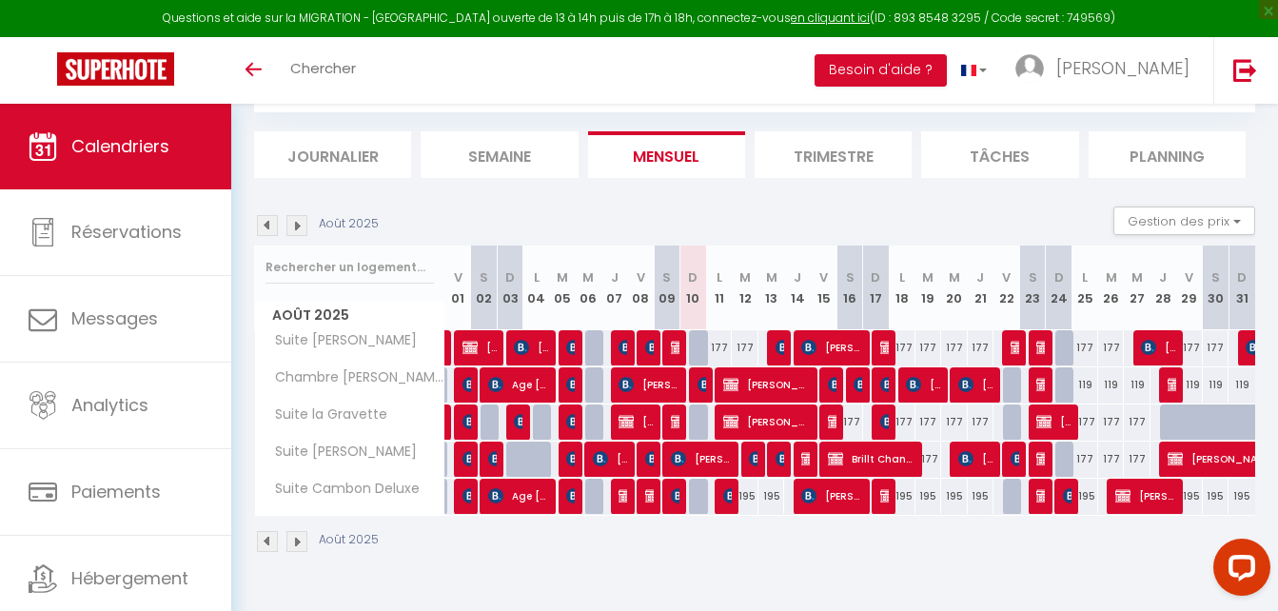
scroll to position [104, 0]
click at [696, 463] on span "[PERSON_NAME]" at bounding box center [701, 458] width 60 height 36
select select "OK"
select select "KO"
select select "0"
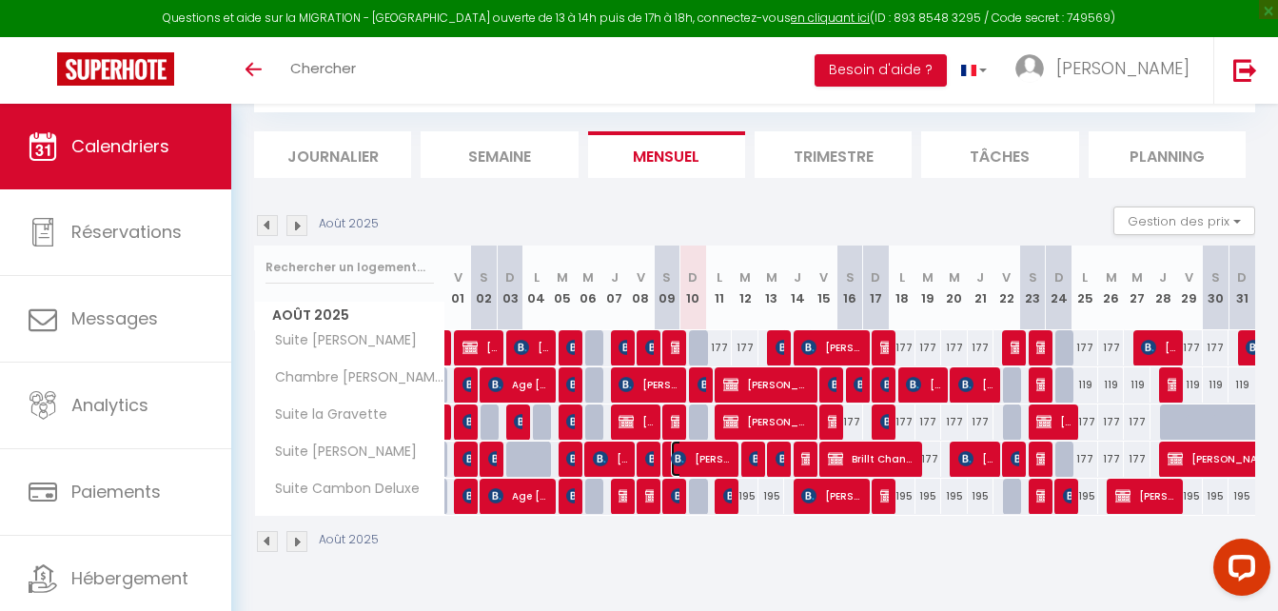
select select "0"
select select "1"
select select
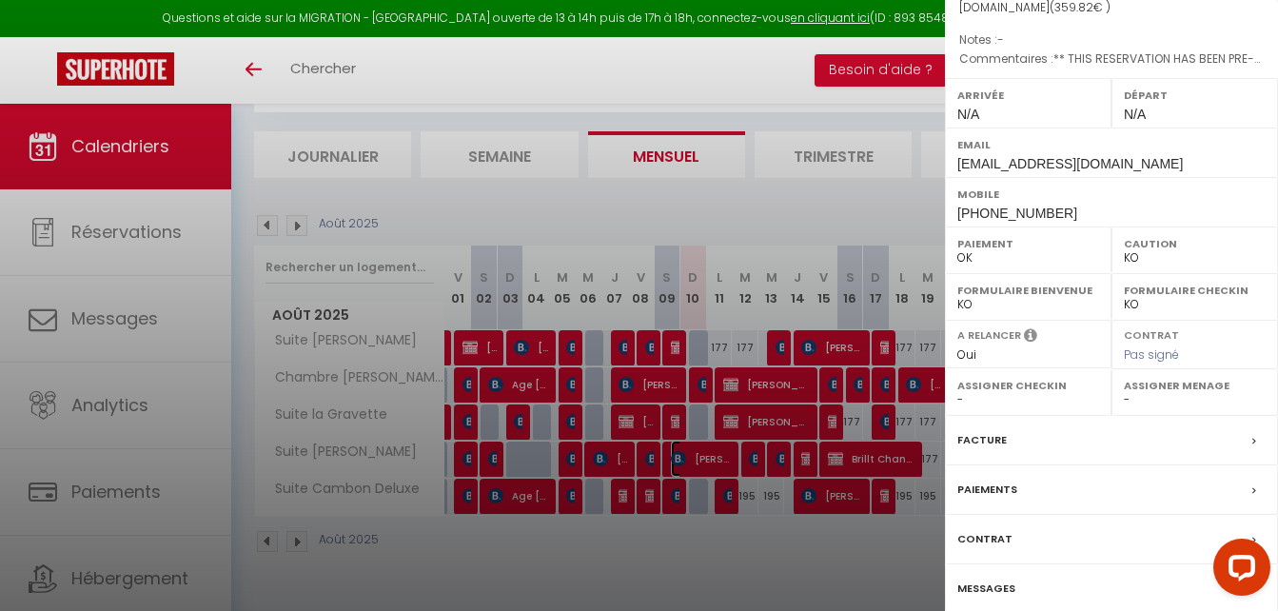
scroll to position [276, 0]
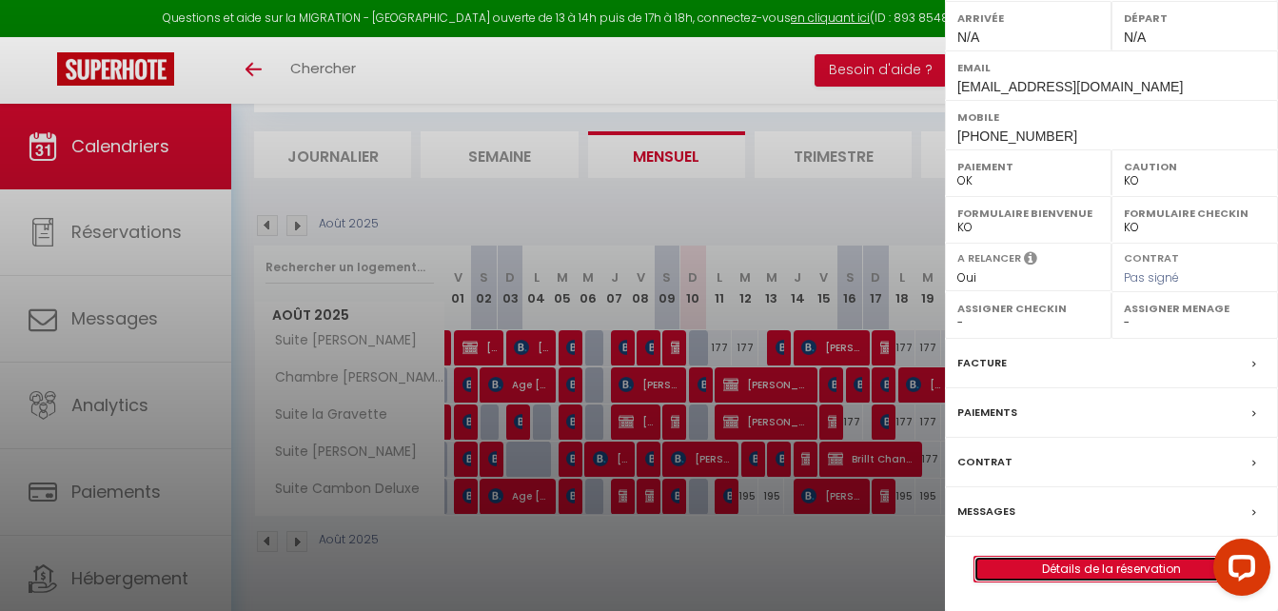
click at [1089, 571] on link "Détails de la réservation" at bounding box center [1111, 568] width 274 height 25
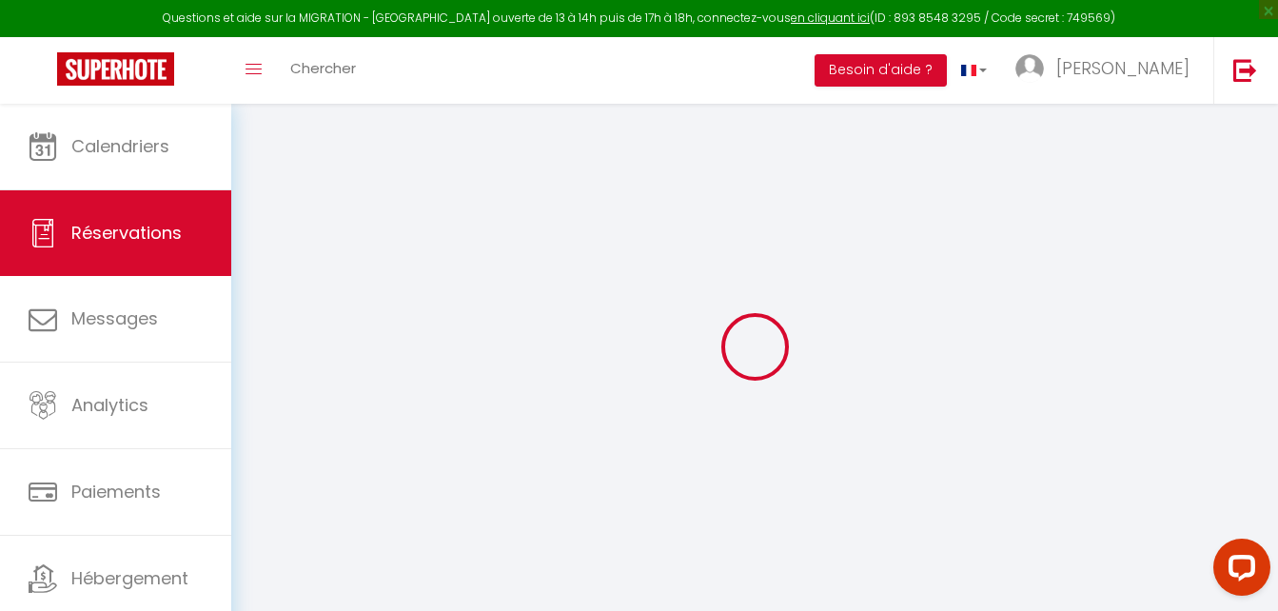
select select "taxes"
select select "other"
select select
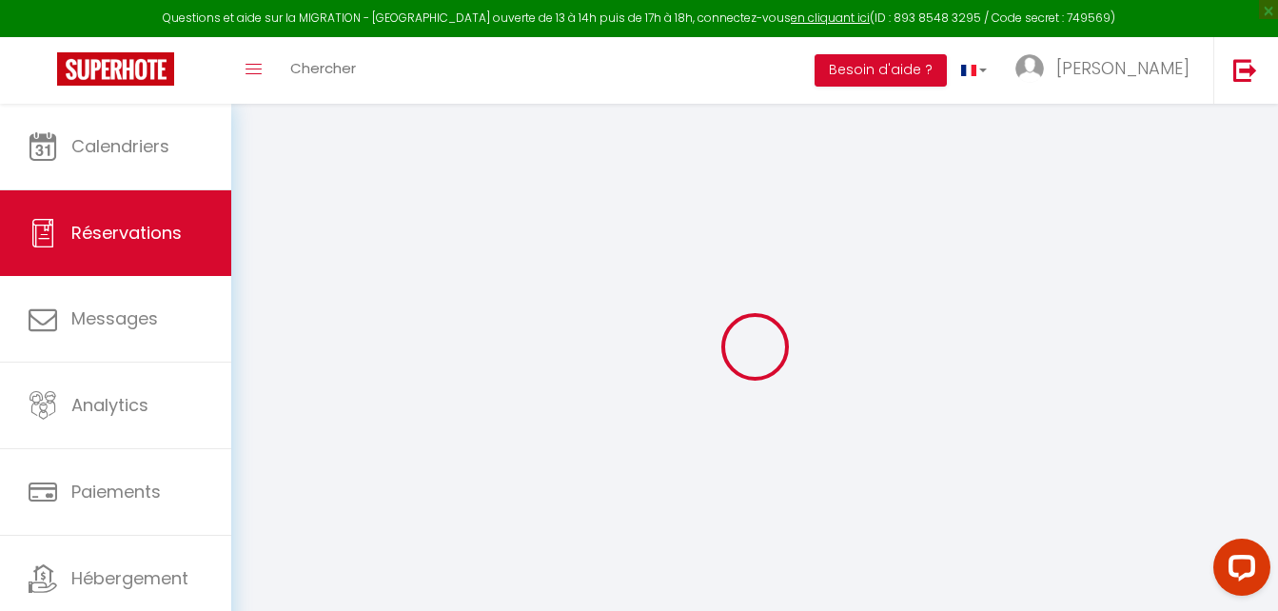
select select
checkbox input "false"
type textarea "** THIS RESERVATION HAS BEEN PRE-PAID ** Reservation has a cancellation grace p…"
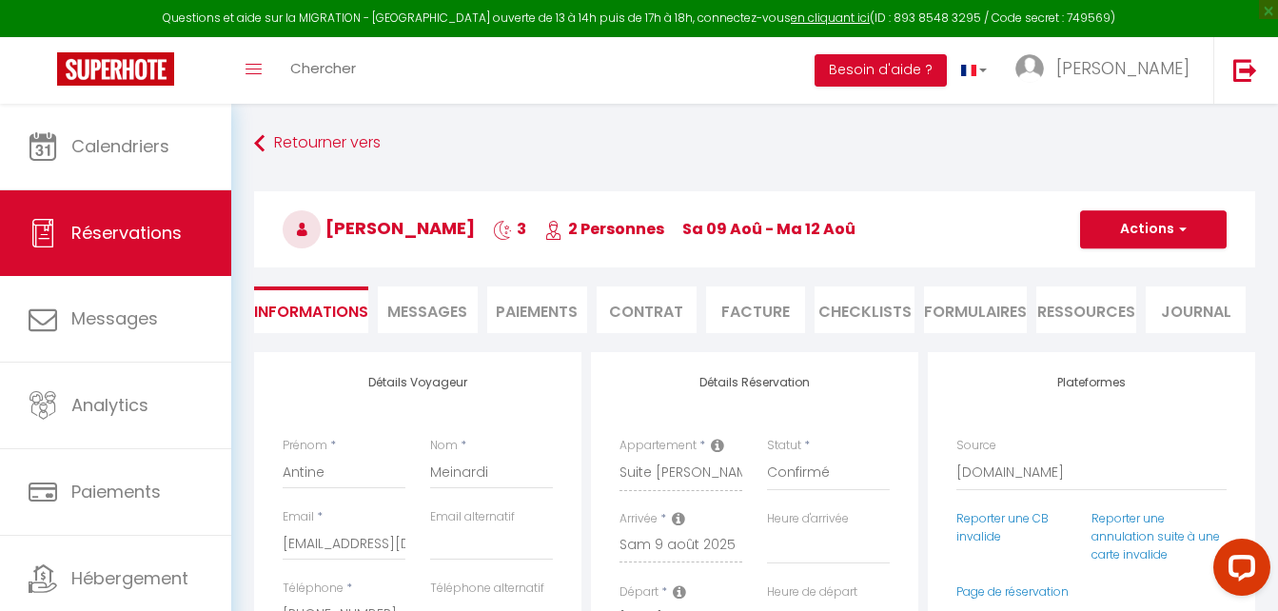
type input "5.16"
select select
checkbox input "false"
select select
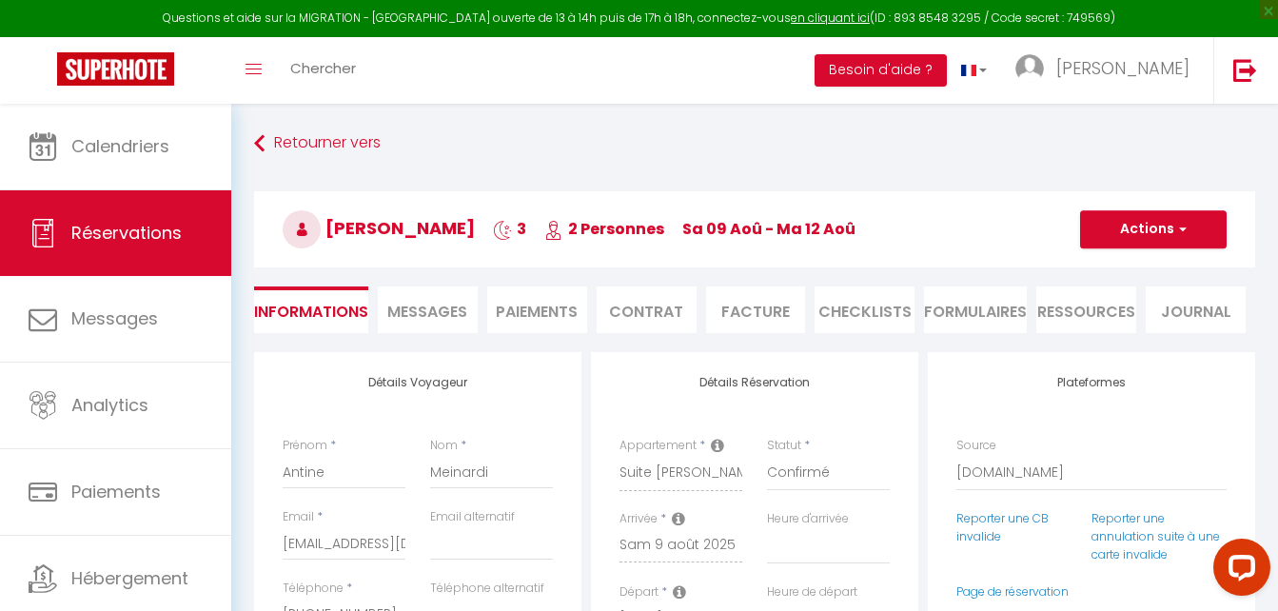
select select
click at [767, 312] on li "Facture" at bounding box center [756, 309] width 100 height 47
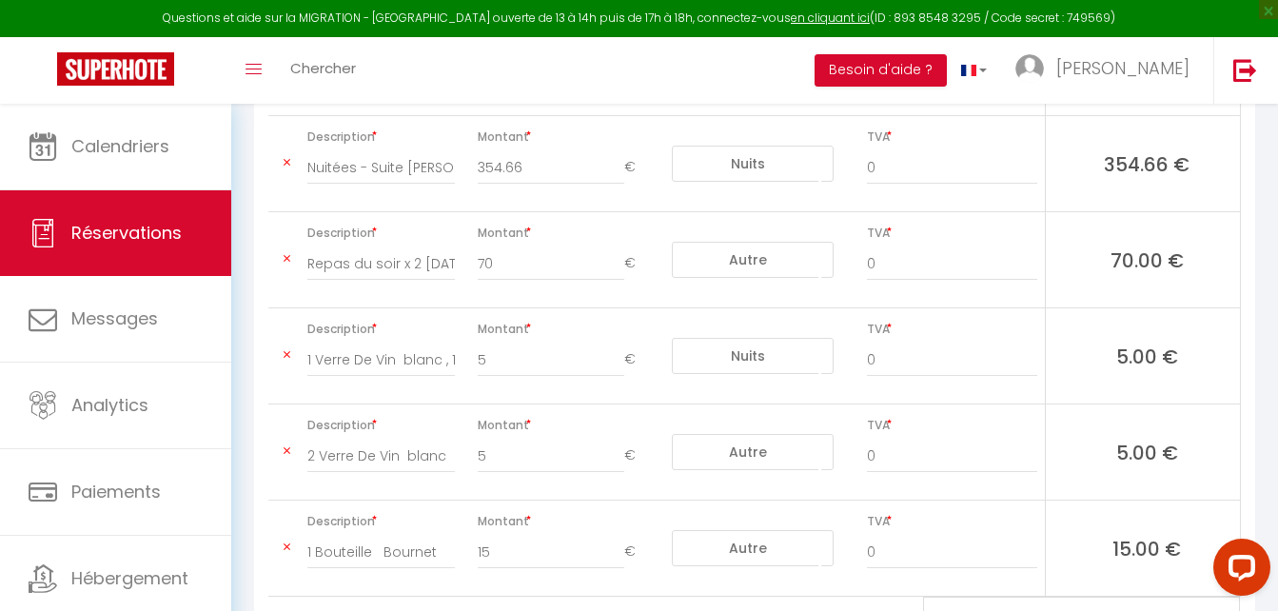
scroll to position [651, 0]
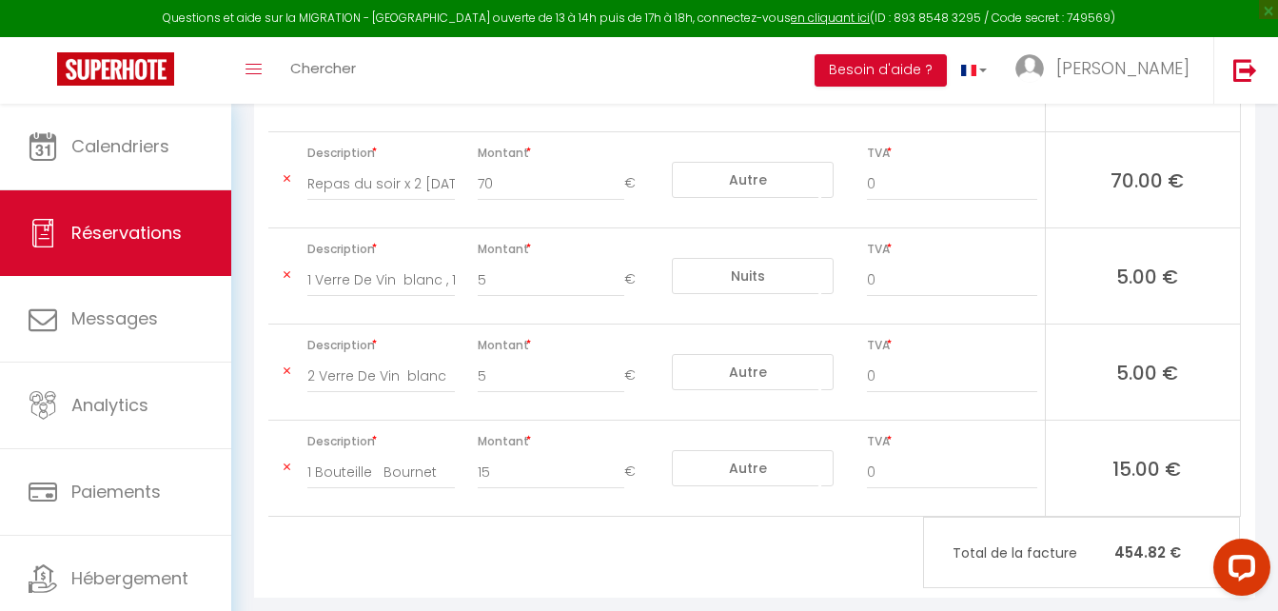
drag, startPoint x: 305, startPoint y: 340, endPoint x: 325, endPoint y: 344, distance: 20.5
click at [325, 359] on div "2 Verre De Vin blanc" at bounding box center [381, 385] width 172 height 53
drag, startPoint x: 308, startPoint y: 344, endPoint x: 518, endPoint y: 361, distance: 210.9
click at [518, 361] on tr "Description 2 Verre De Vin blanc Montant 5 € Nuits Frais de ménage Taxe de séjo…" at bounding box center [753, 372] width 971 height 96
drag, startPoint x: 381, startPoint y: 342, endPoint x: 386, endPoint y: 377, distance: 34.7
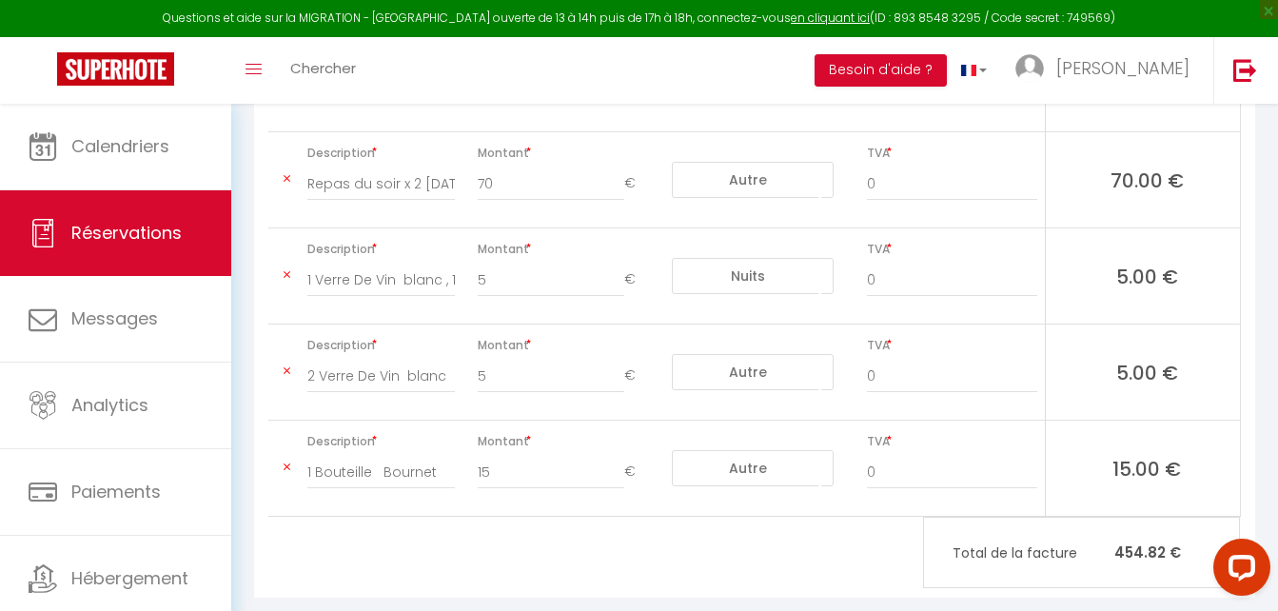
click at [386, 377] on div "2 Verre De Vin blanc" at bounding box center [381, 385] width 172 height 53
drag, startPoint x: 308, startPoint y: 240, endPoint x: 466, endPoint y: 245, distance: 158.0
click at [466, 245] on tr "Description 1 Verre De Vin blanc , 1 Bière Montant 5 € Nuits Frais de ménage Ta…" at bounding box center [753, 276] width 971 height 96
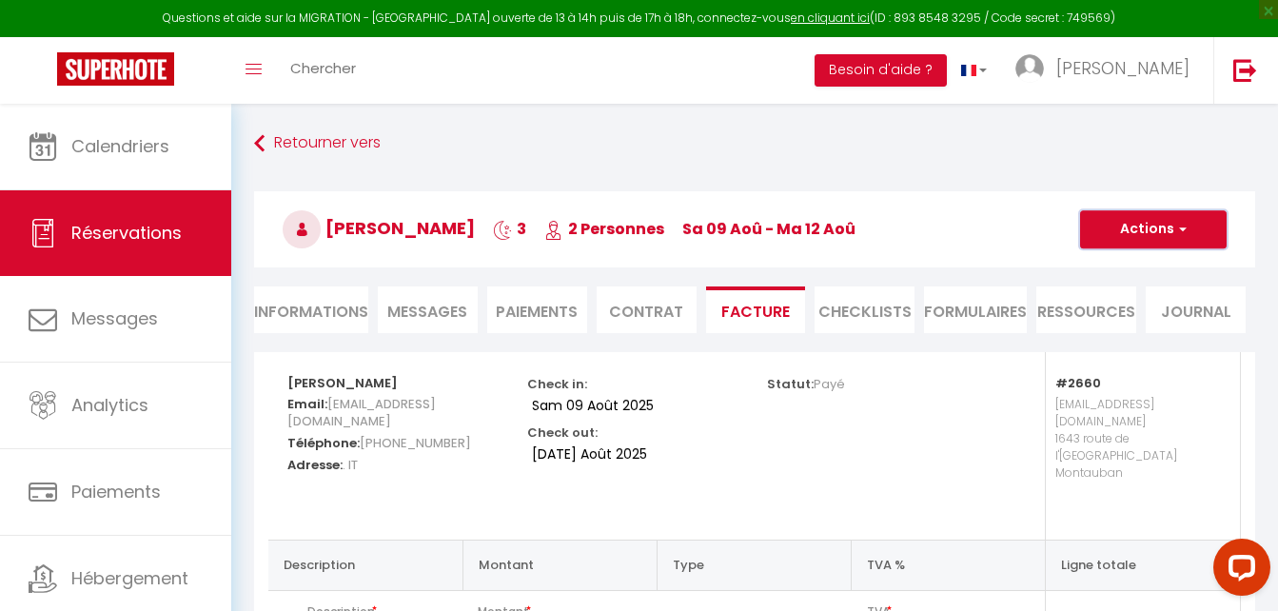
scroll to position [0, 0]
click at [1180, 223] on span "button" at bounding box center [1179, 229] width 11 height 17
click at [544, 303] on li "Paiements" at bounding box center [537, 309] width 100 height 47
select select
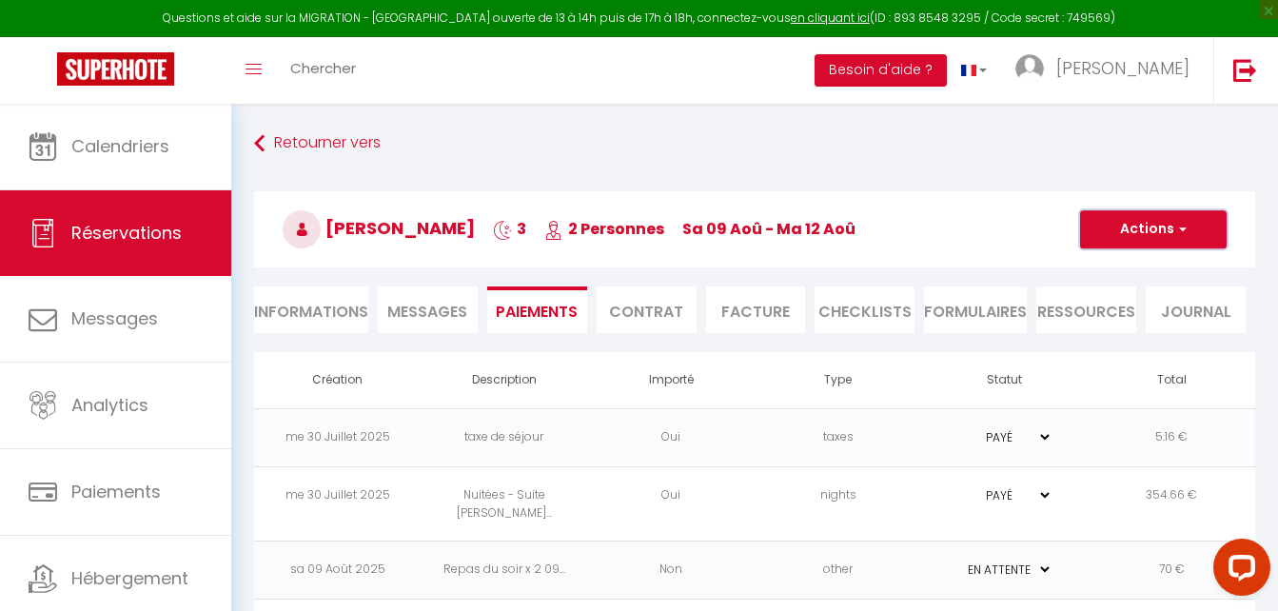
click at [1153, 227] on button "Actions" at bounding box center [1153, 229] width 146 height 38
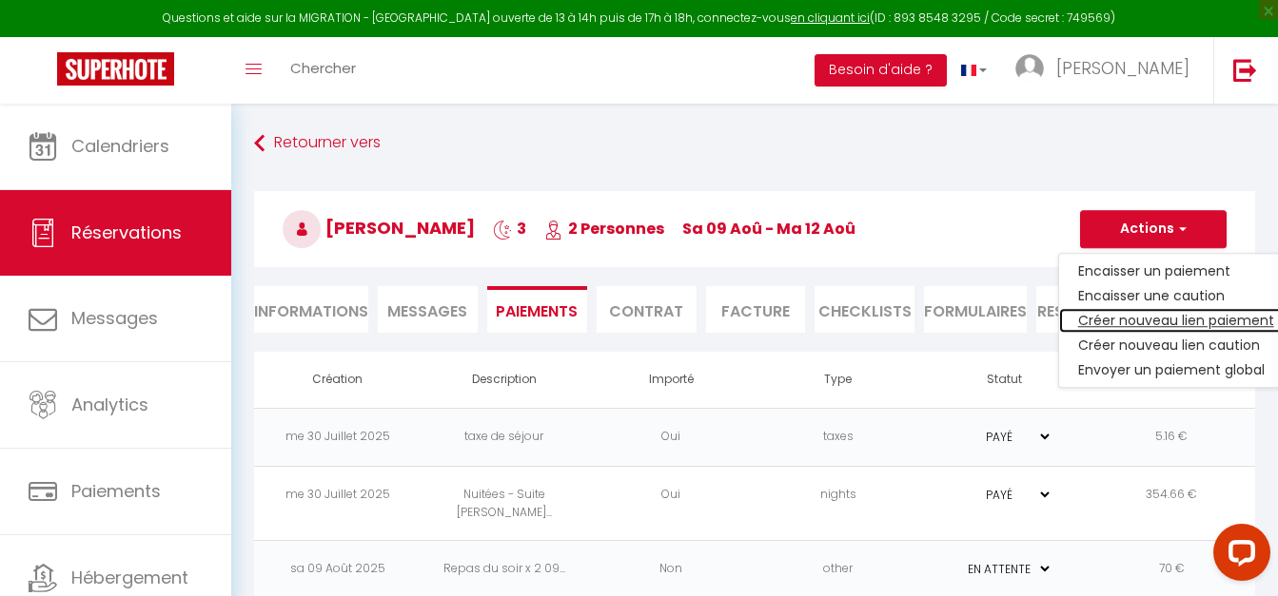
click at [1138, 316] on link "Créer nouveau lien paiement" at bounding box center [1176, 320] width 234 height 25
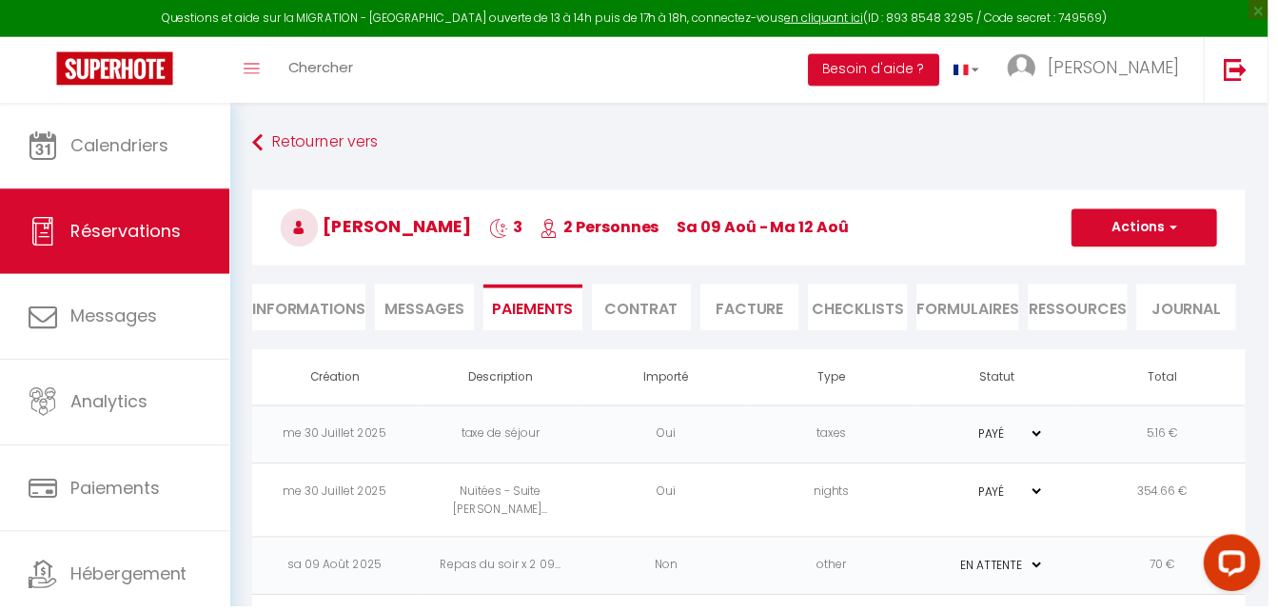
select select "nights"
type input "[EMAIL_ADDRESS][DOMAIN_NAME]"
select select "774"
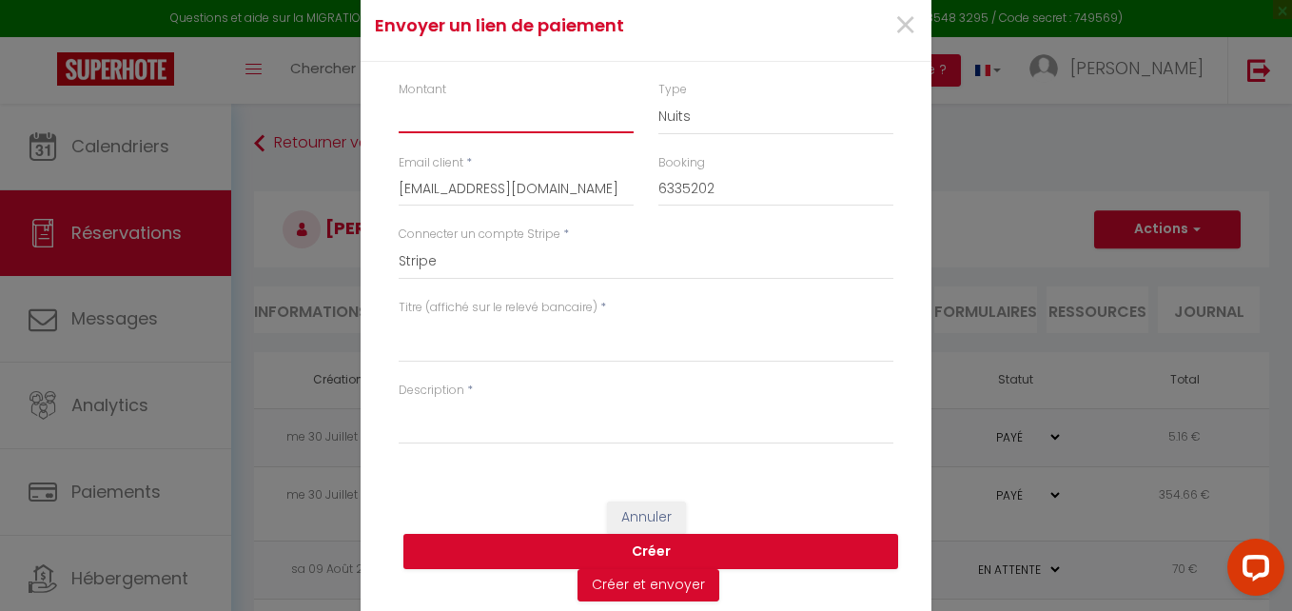
click at [471, 124] on input "Montant" at bounding box center [516, 116] width 235 height 34
type input "5"
click at [692, 109] on select "Nuits Frais de ménage Taxe de séjour [GEOGRAPHIC_DATA]" at bounding box center [775, 117] width 235 height 36
select select "other"
click at [658, 99] on select "Nuits Frais de ménage Taxe de séjour [GEOGRAPHIC_DATA]" at bounding box center [775, 117] width 235 height 36
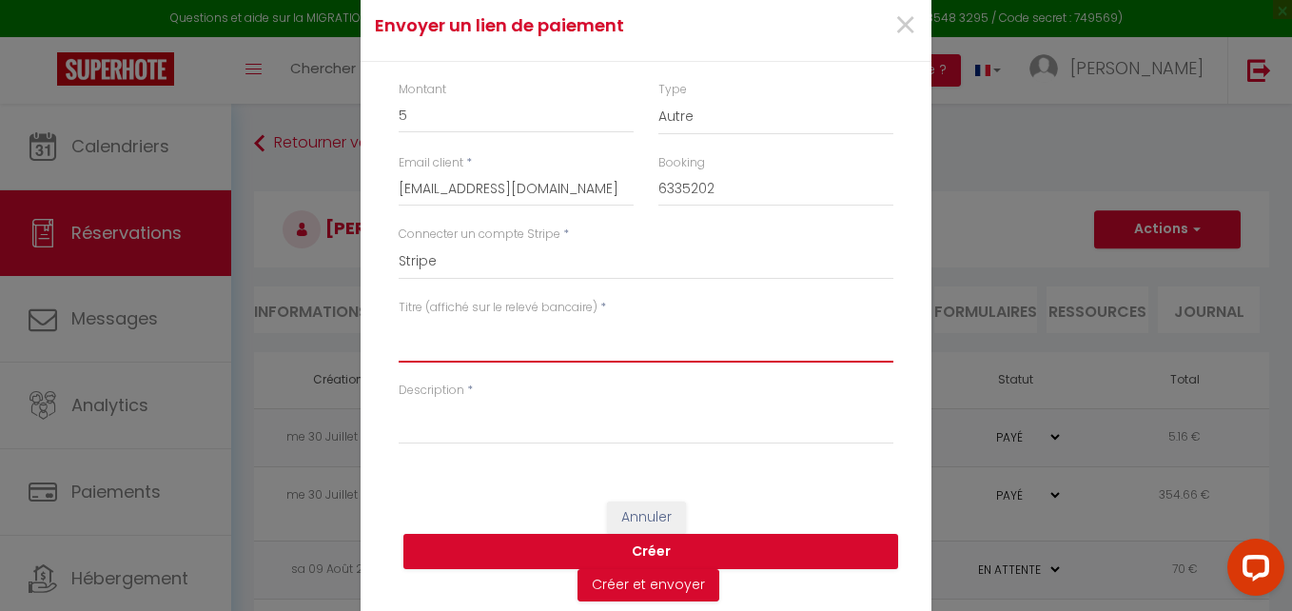
paste textarea "1 Verre De Vin blanc , 1 Bière"
type textarea "1 Verre De Vin blanc , 1 Bière"
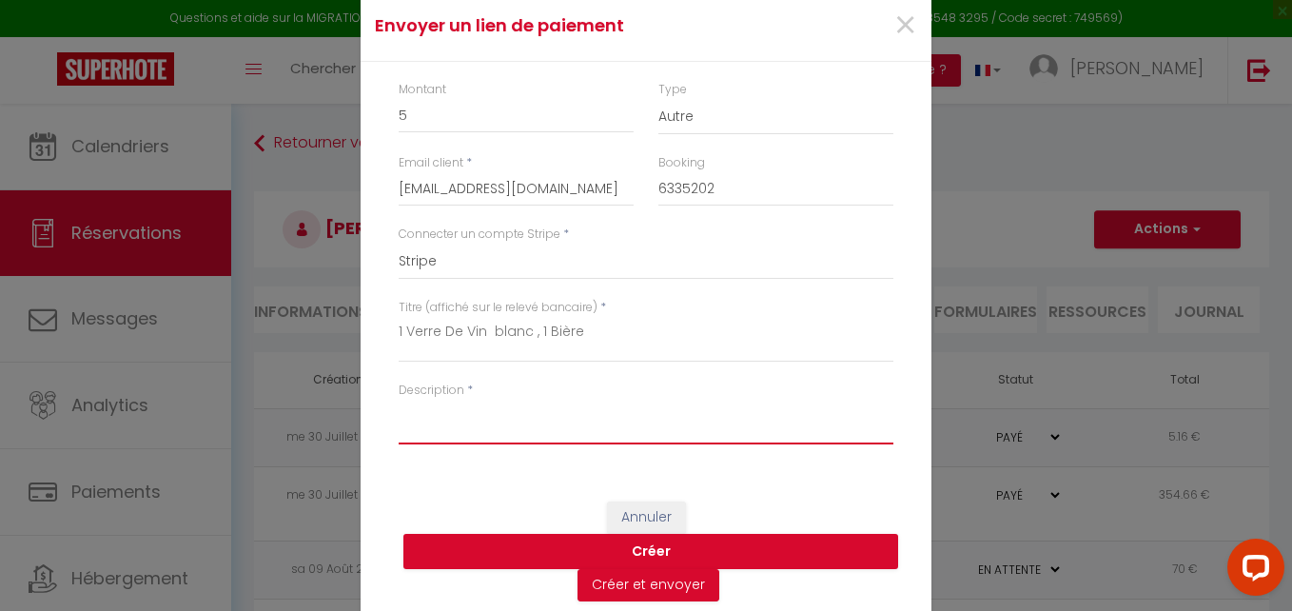
paste textarea "1 Verre De Vin blanc , 1 Bière"
type textarea "1 Verre De Vin blanc , 1 Bière"
click at [554, 552] on button "Créer" at bounding box center [650, 552] width 495 height 36
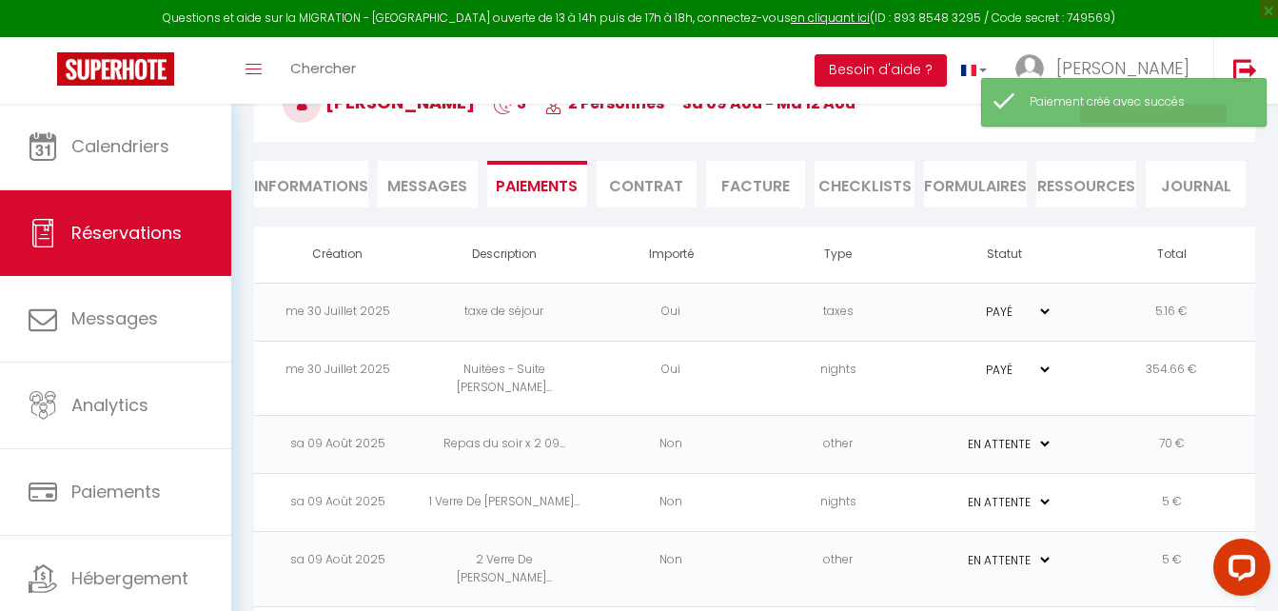
scroll to position [83, 0]
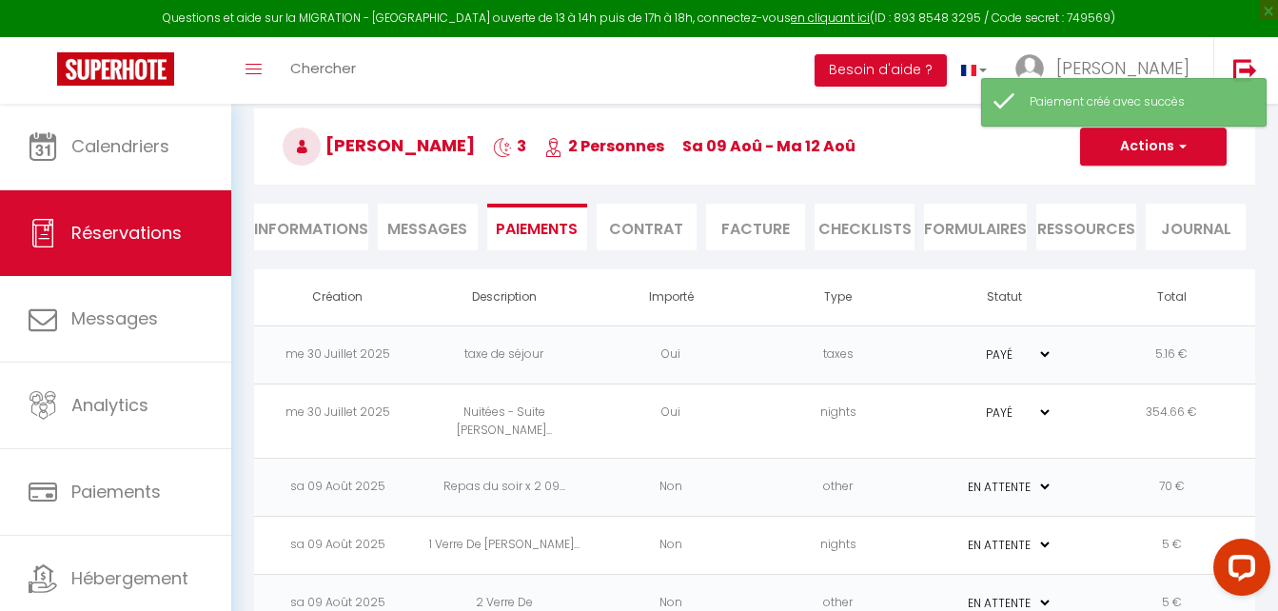
select select "0"
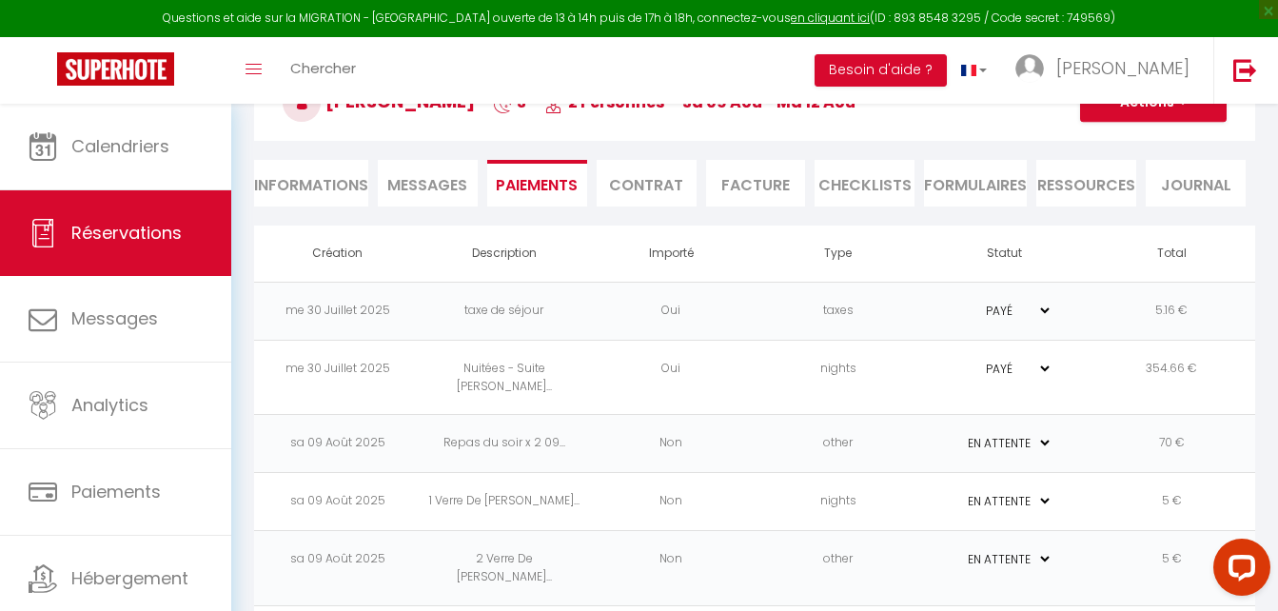
scroll to position [0, 0]
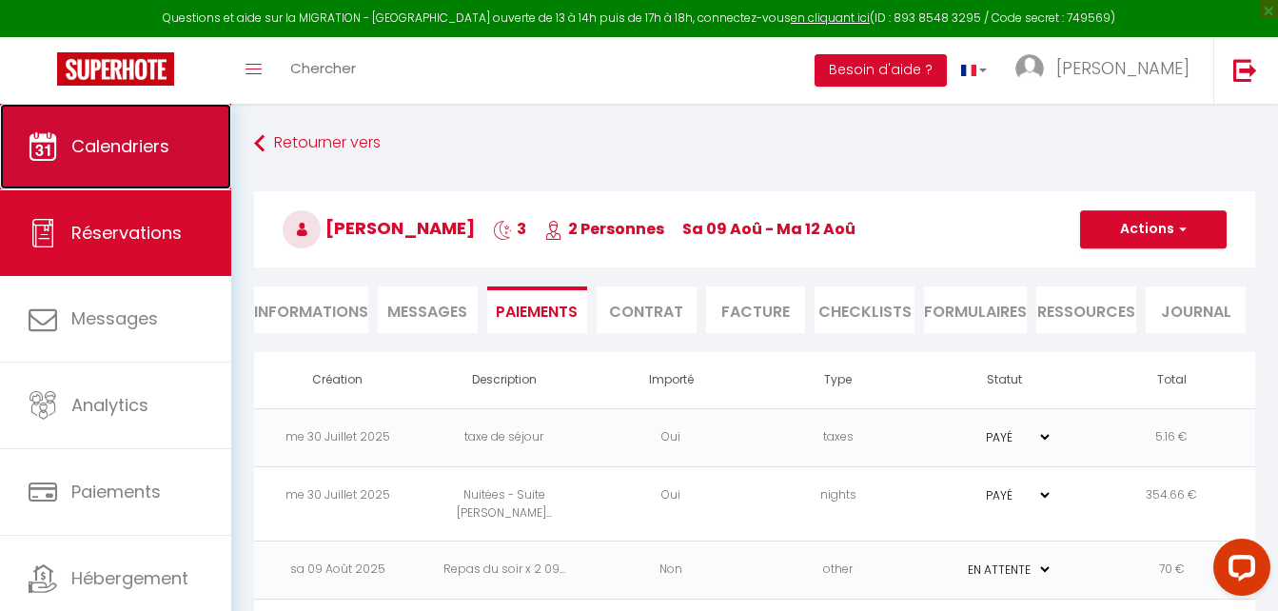
click at [174, 133] on link "Calendriers" at bounding box center [115, 147] width 231 height 86
